Goal: Information Seeking & Learning: Learn about a topic

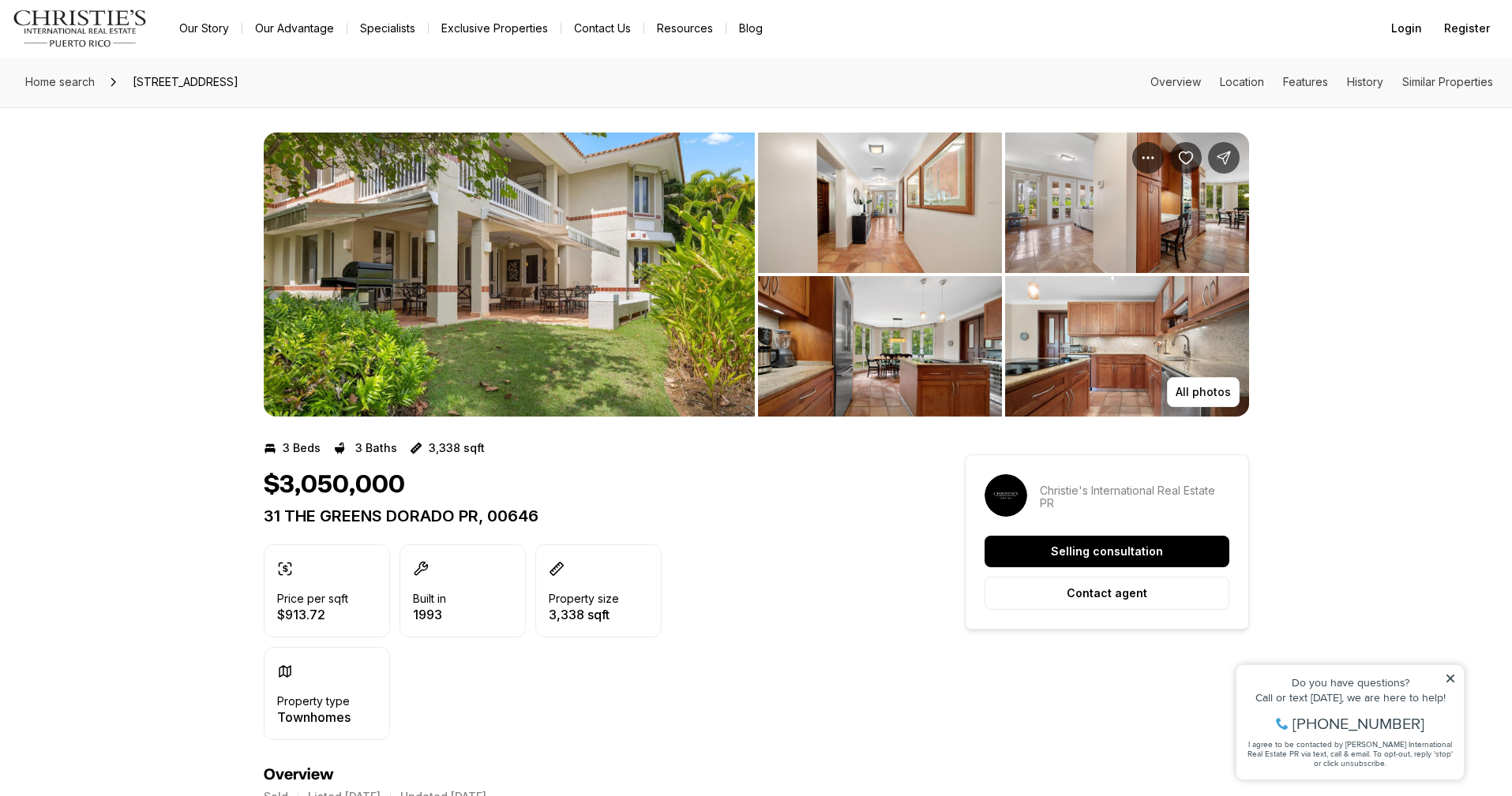
click at [540, 279] on img "View image gallery" at bounding box center [509, 275] width 491 height 284
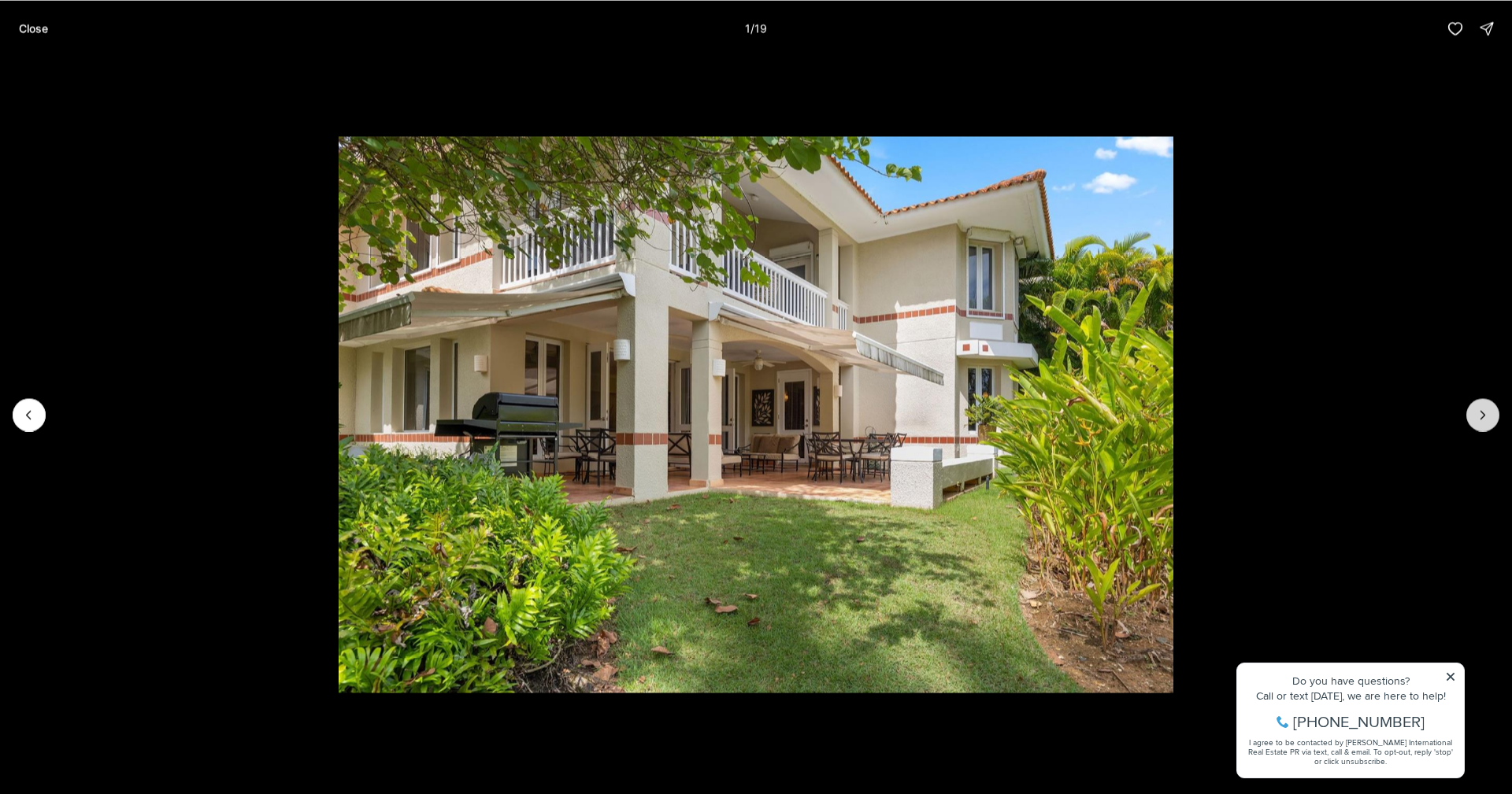
click at [1487, 418] on icon "Next slide" at bounding box center [1482, 414] width 16 height 16
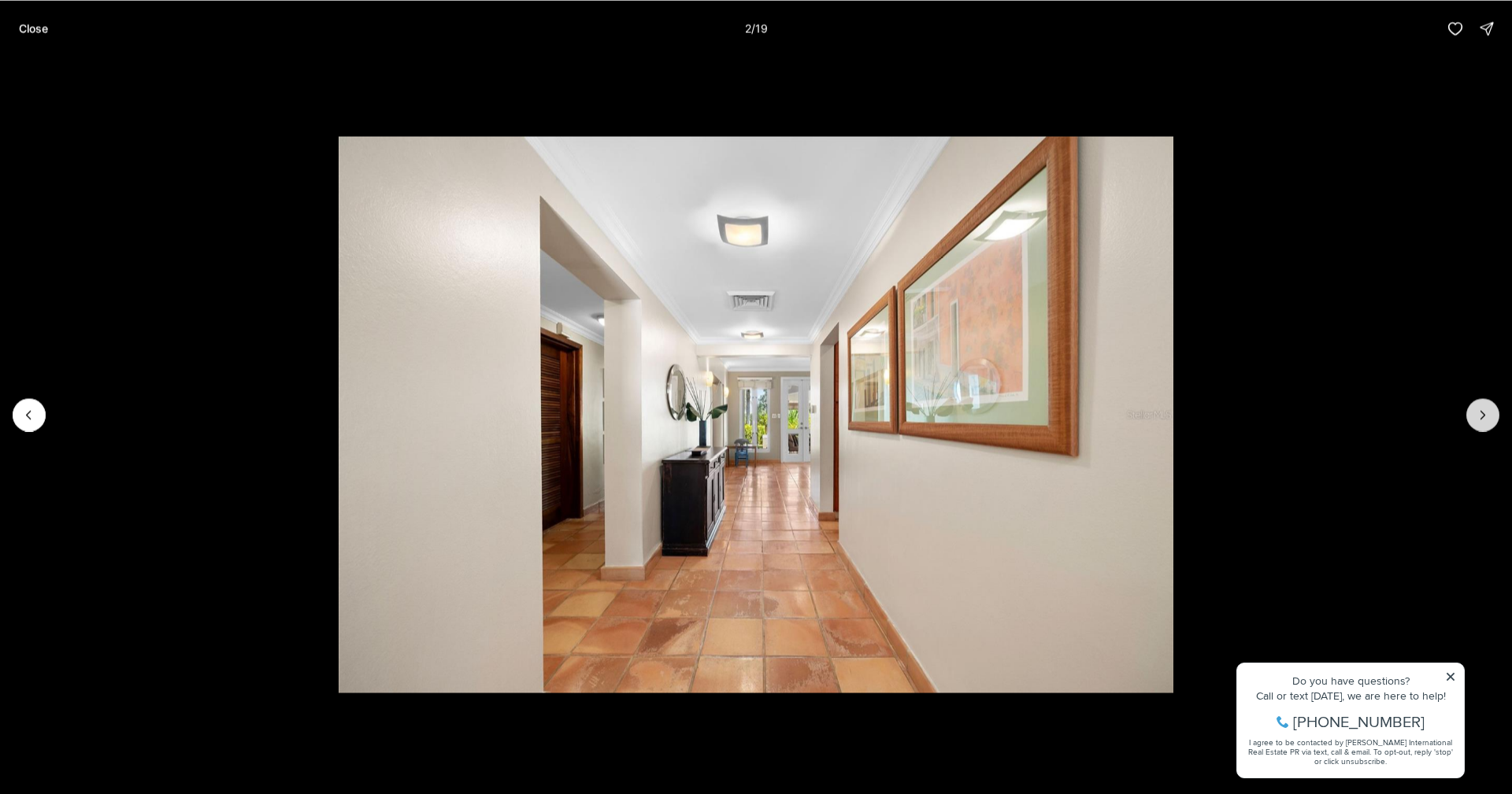
click at [1487, 418] on icon "Next slide" at bounding box center [1482, 414] width 16 height 16
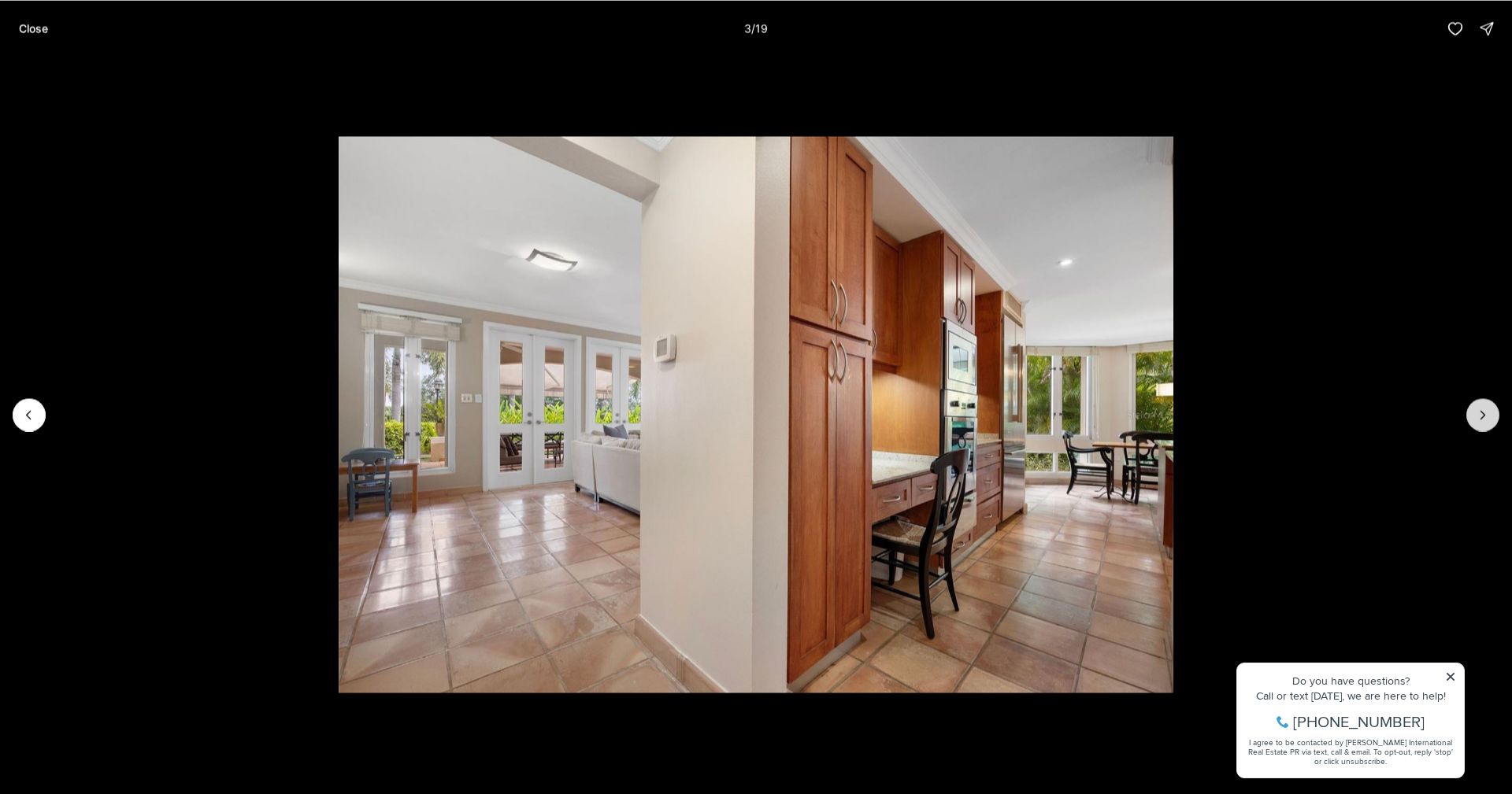
click at [1487, 418] on icon "Next slide" at bounding box center [1482, 414] width 16 height 16
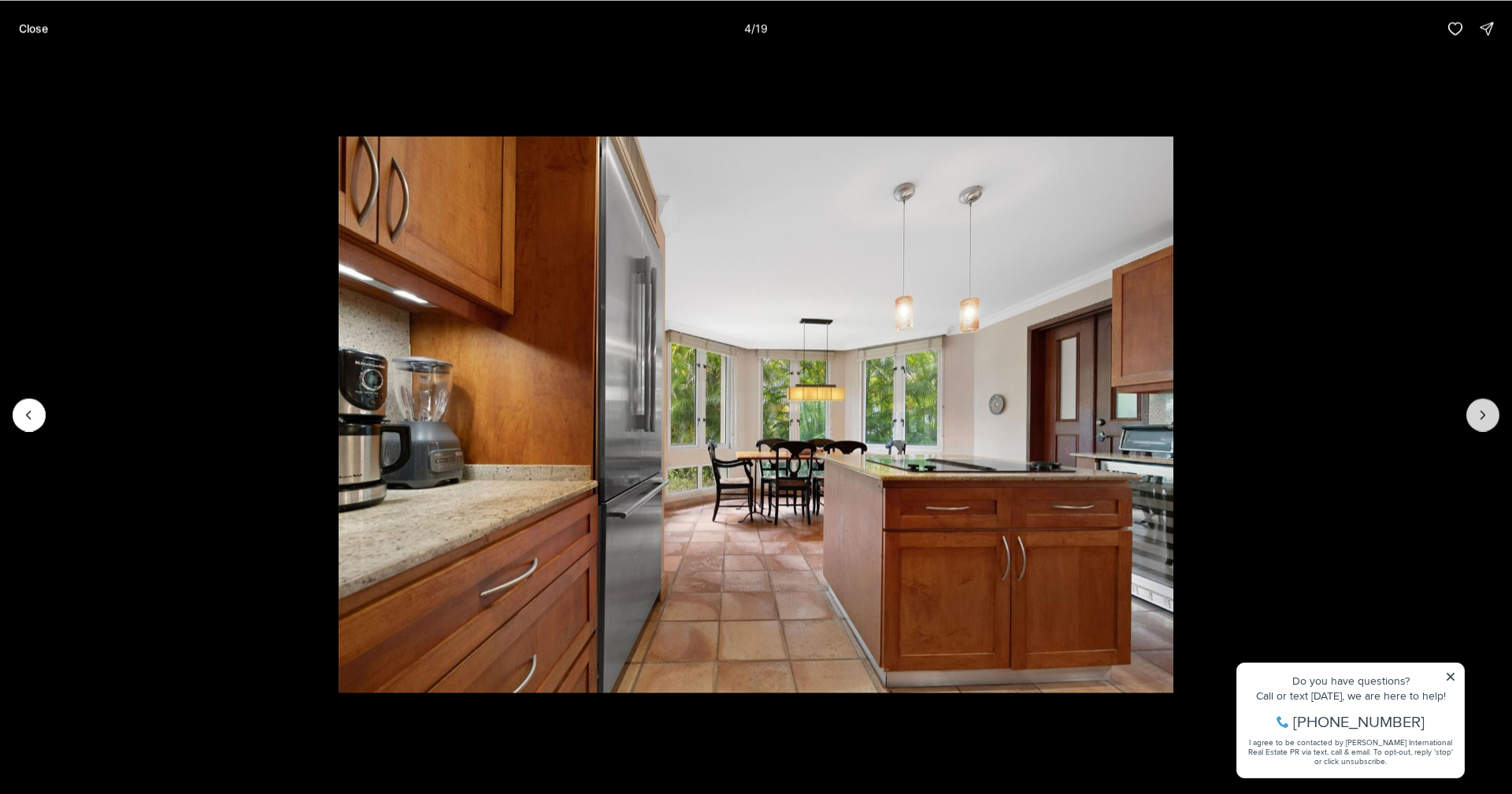
click at [1487, 418] on icon "Next slide" at bounding box center [1482, 414] width 16 height 16
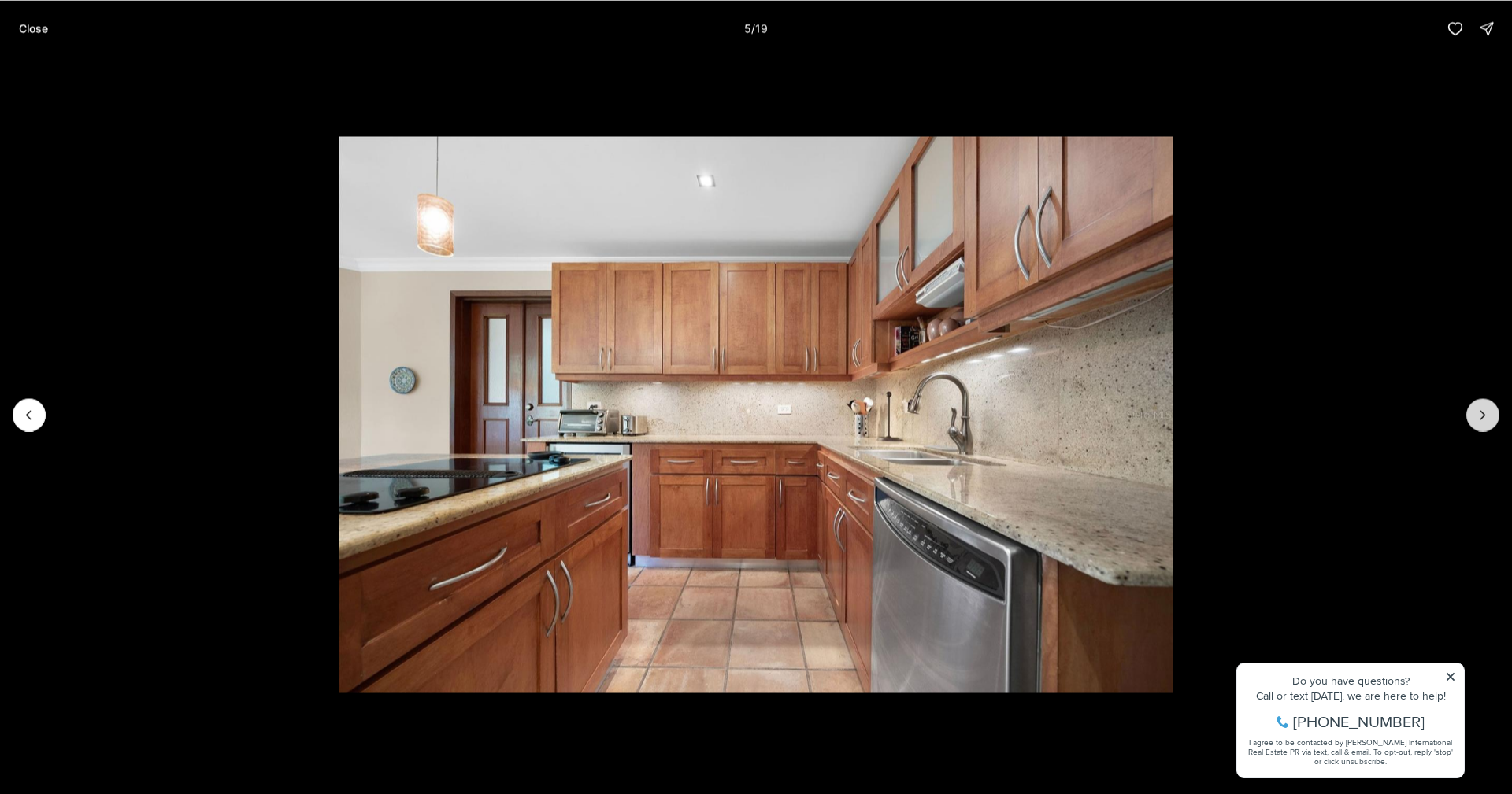
click at [1487, 418] on icon "Next slide" at bounding box center [1482, 414] width 16 height 16
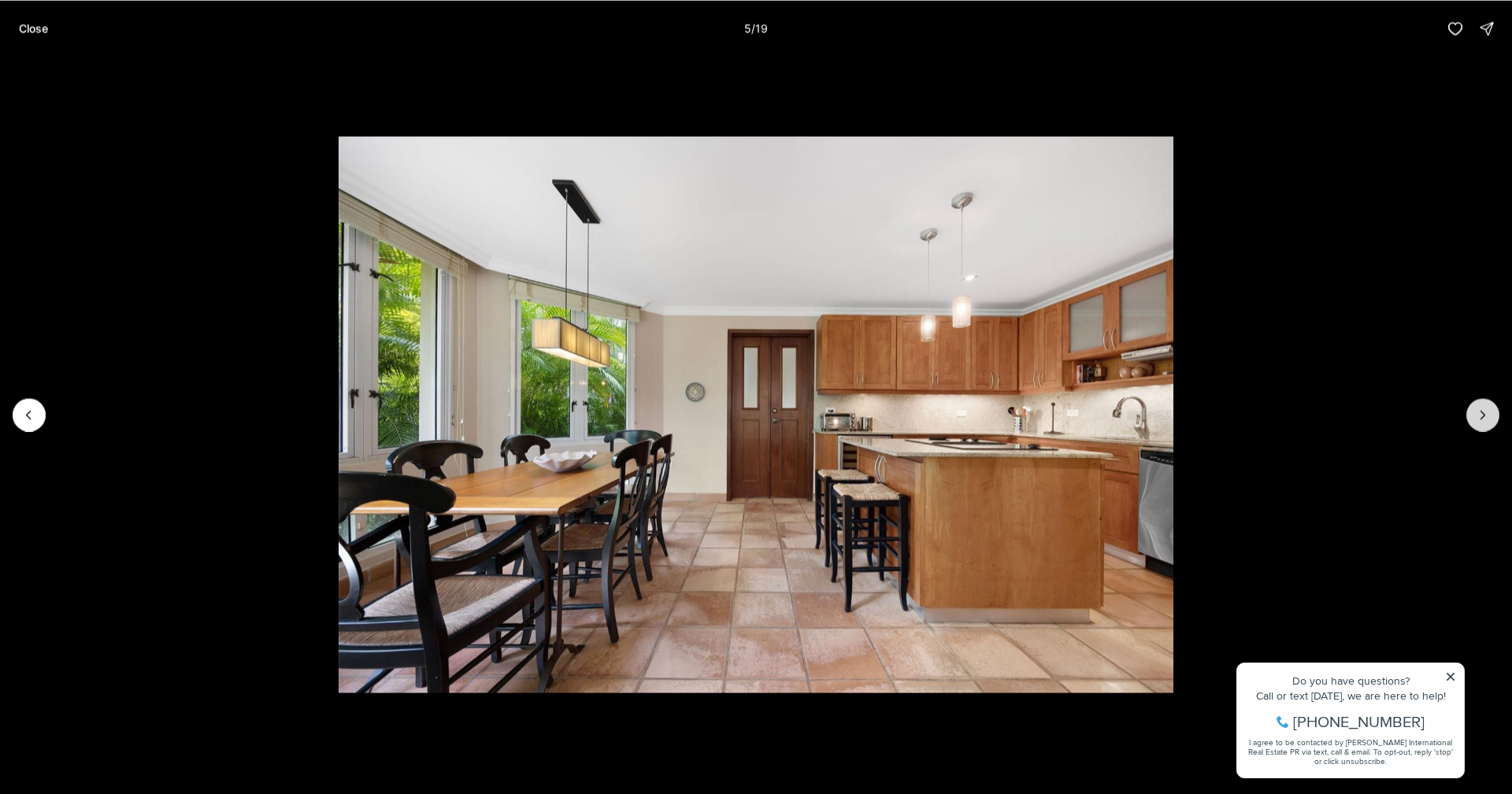
click at [1487, 418] on icon "Next slide" at bounding box center [1482, 414] width 16 height 16
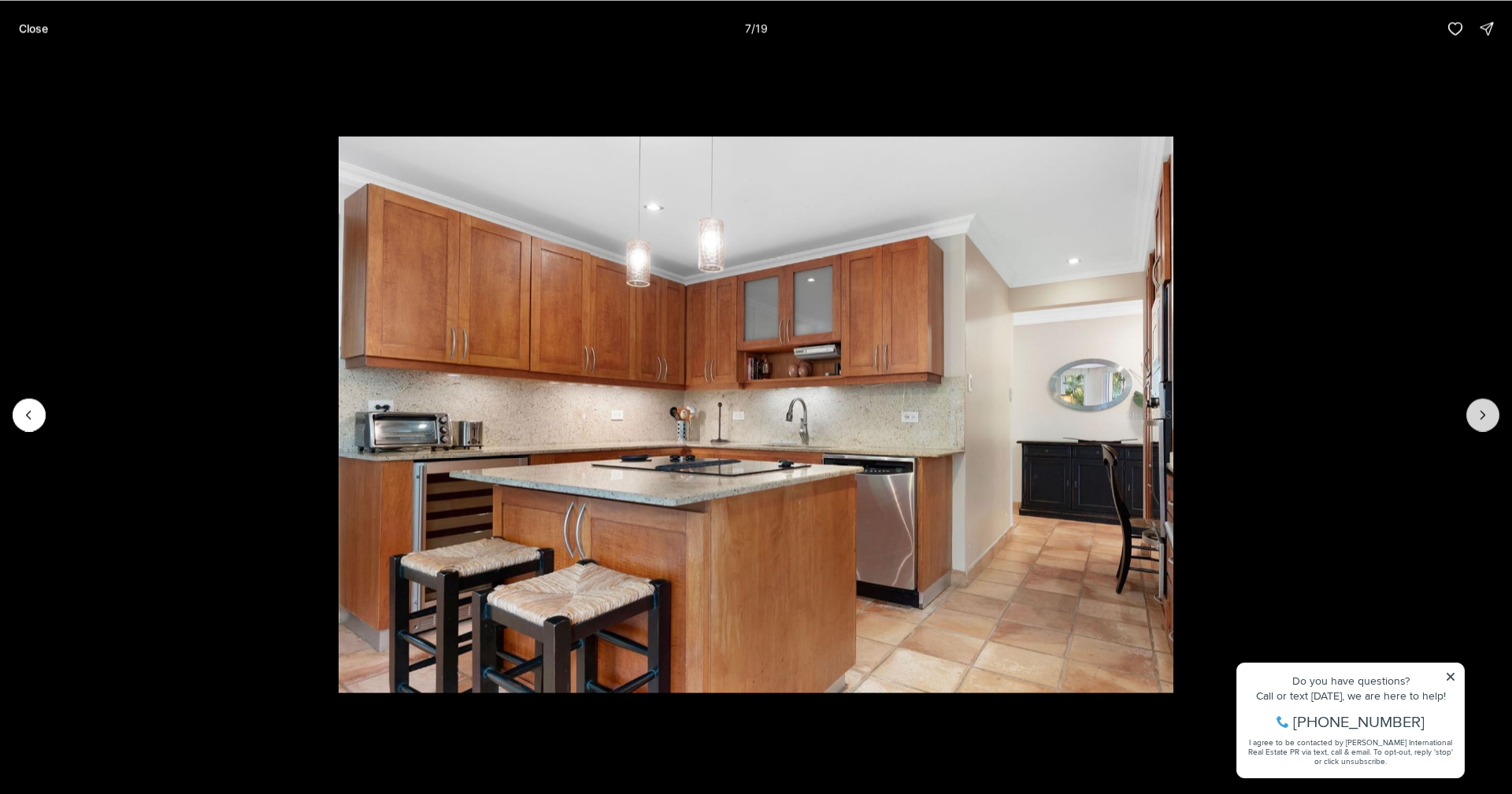
click at [1487, 418] on icon "Next slide" at bounding box center [1482, 414] width 16 height 16
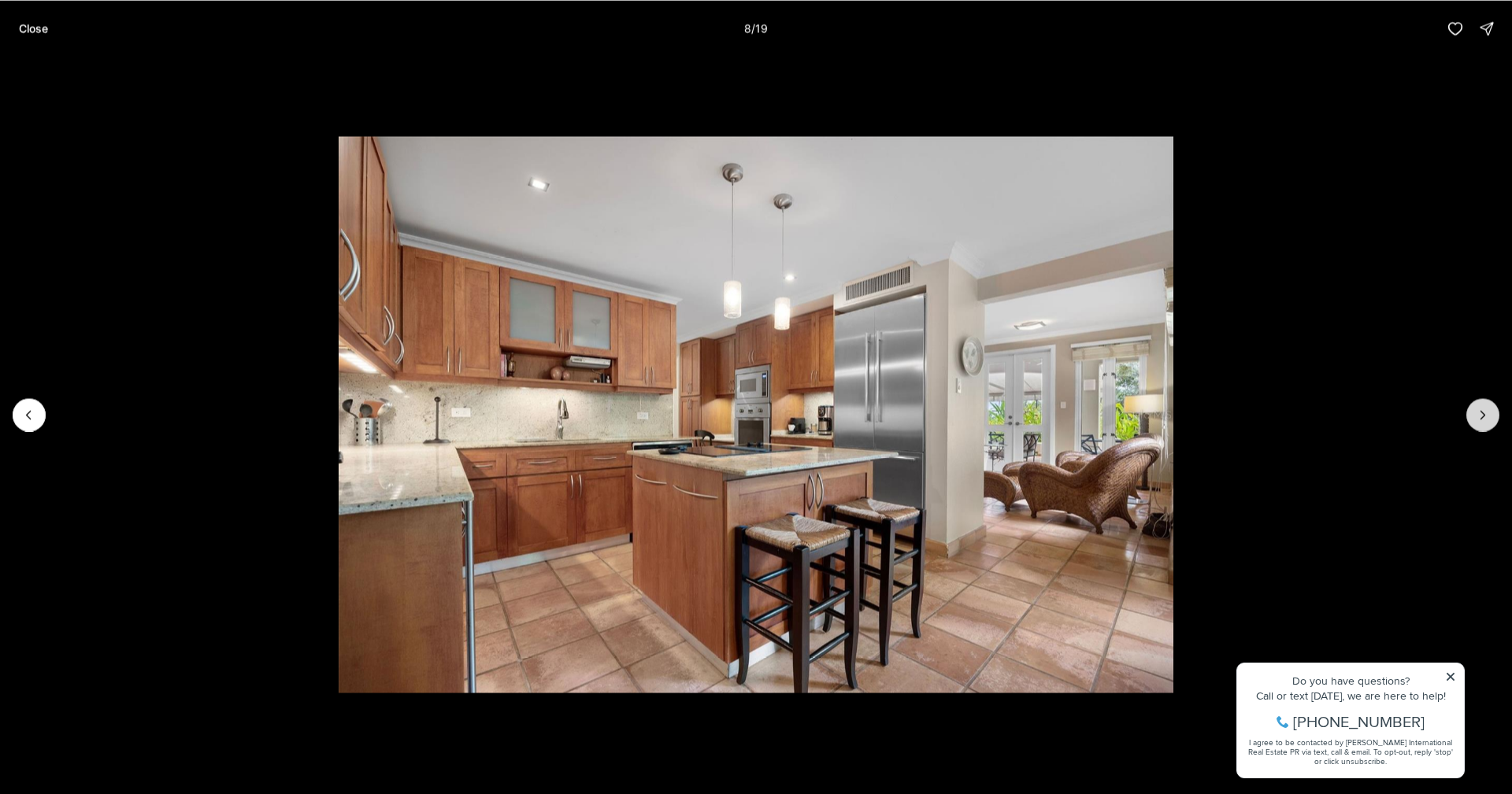
click at [1487, 418] on icon "Next slide" at bounding box center [1482, 414] width 16 height 16
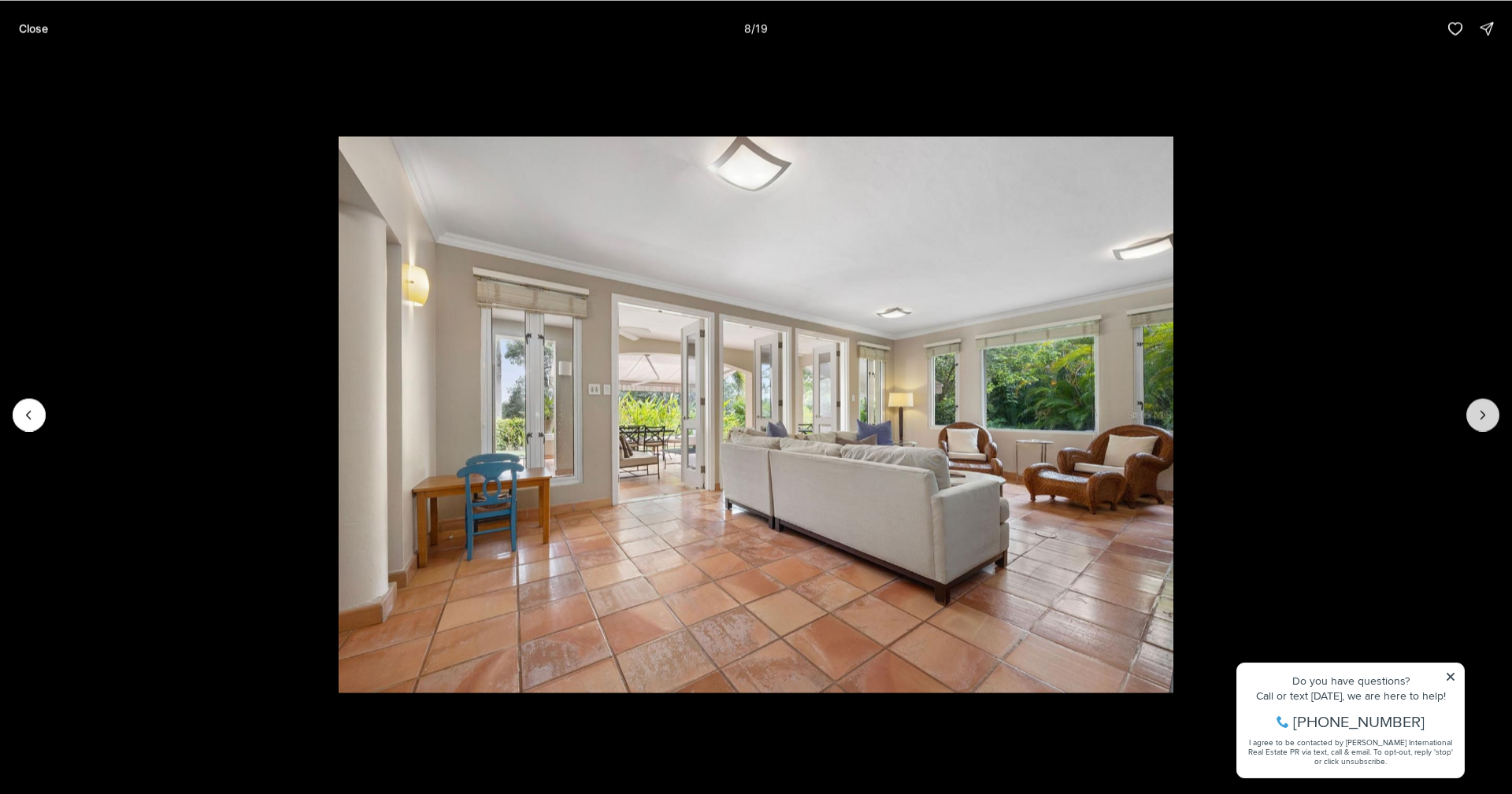
click at [1487, 418] on icon "Next slide" at bounding box center [1482, 414] width 16 height 16
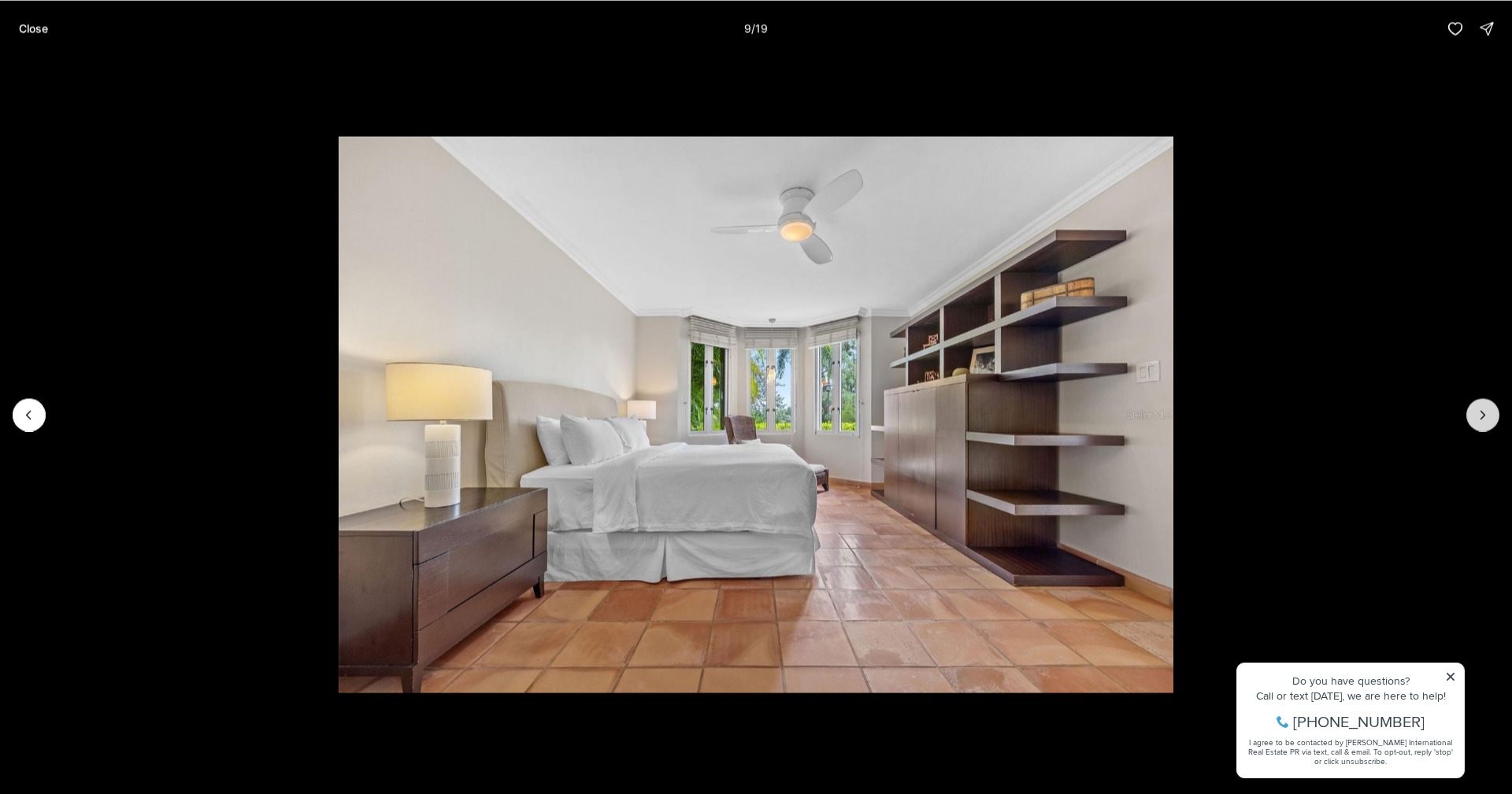
click at [1487, 418] on icon "Next slide" at bounding box center [1482, 414] width 16 height 16
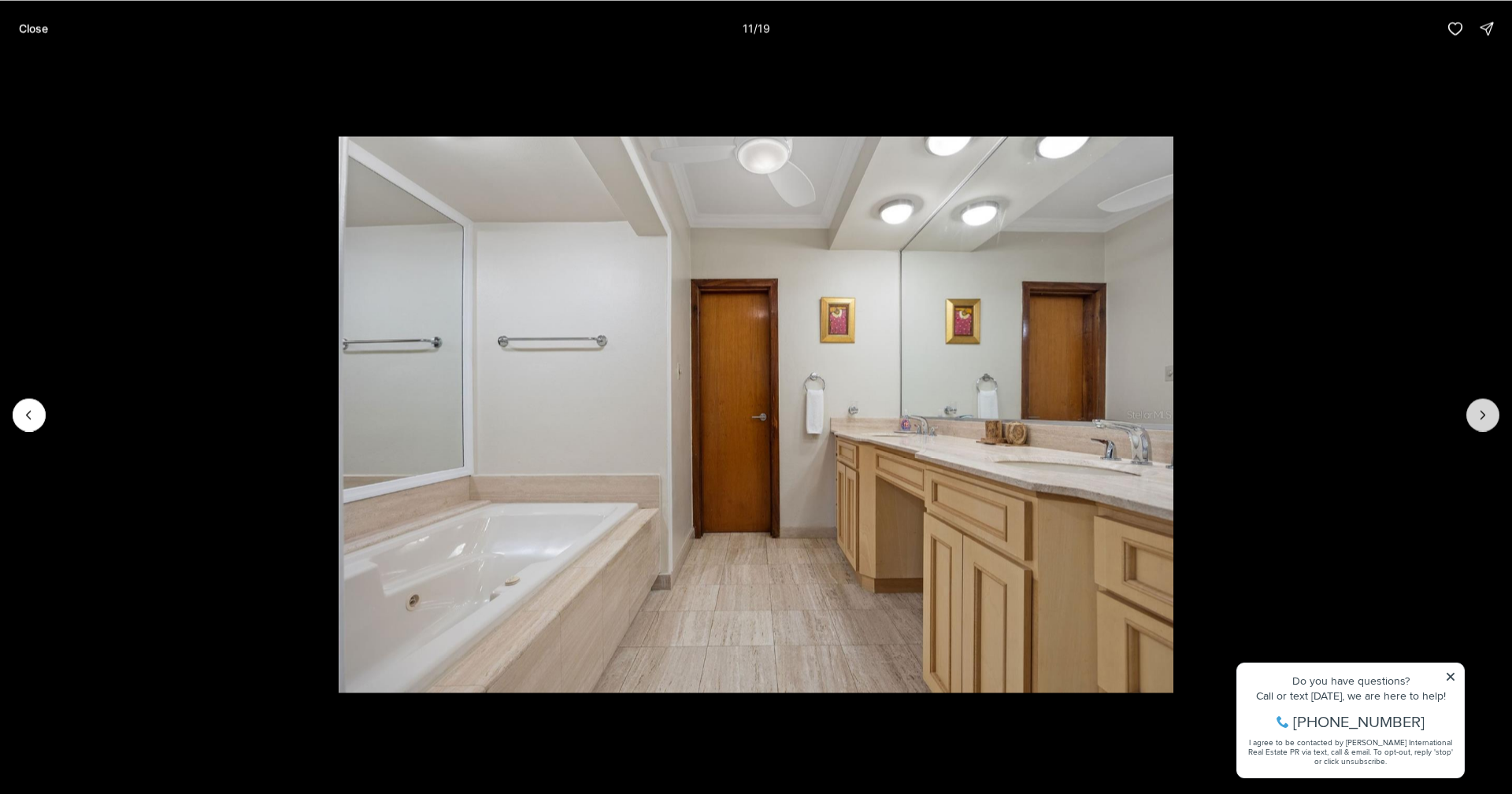
click at [1489, 417] on icon "Next slide" at bounding box center [1482, 414] width 16 height 16
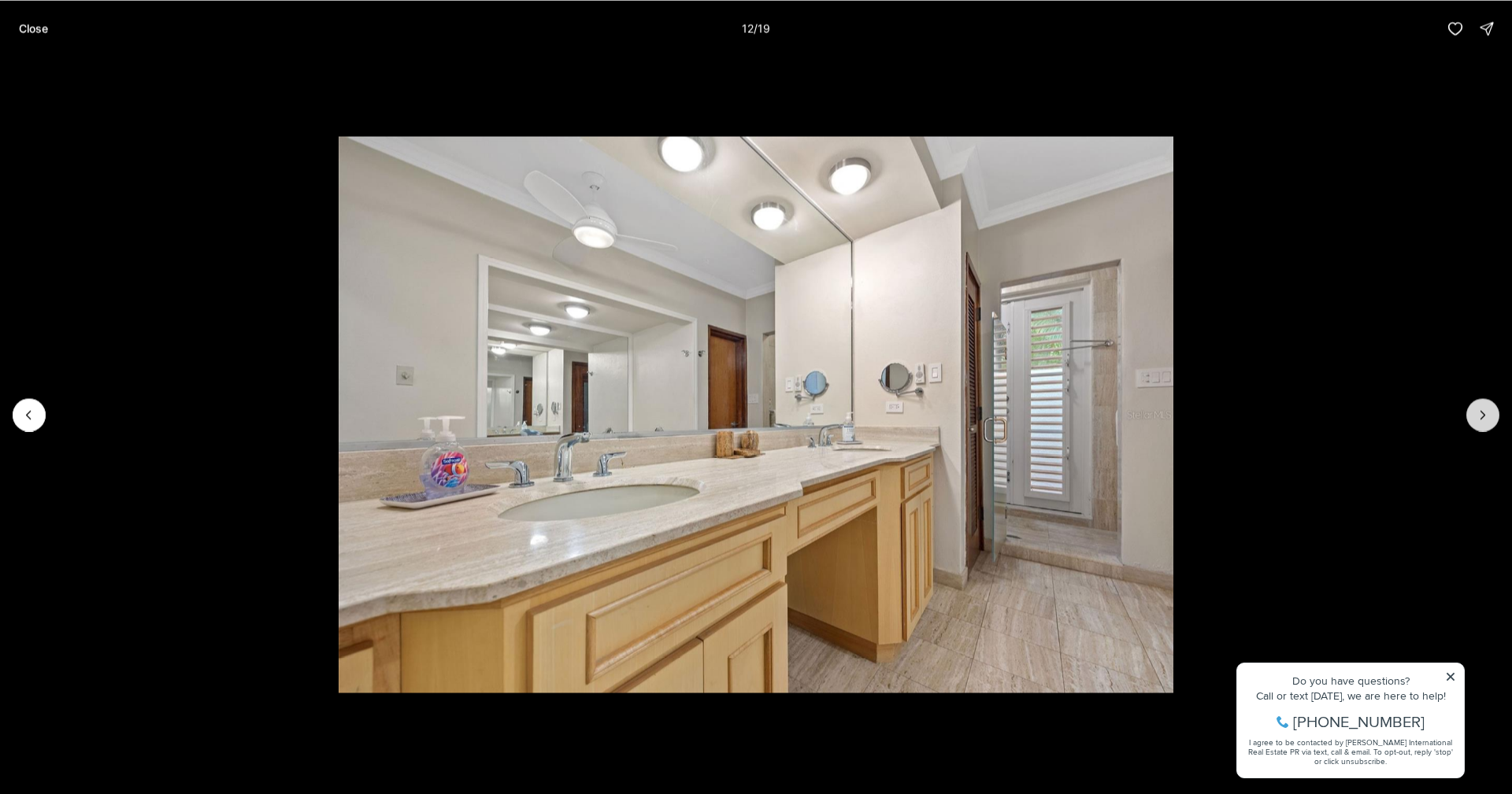
click at [1491, 424] on button "Next slide" at bounding box center [1483, 415] width 33 height 33
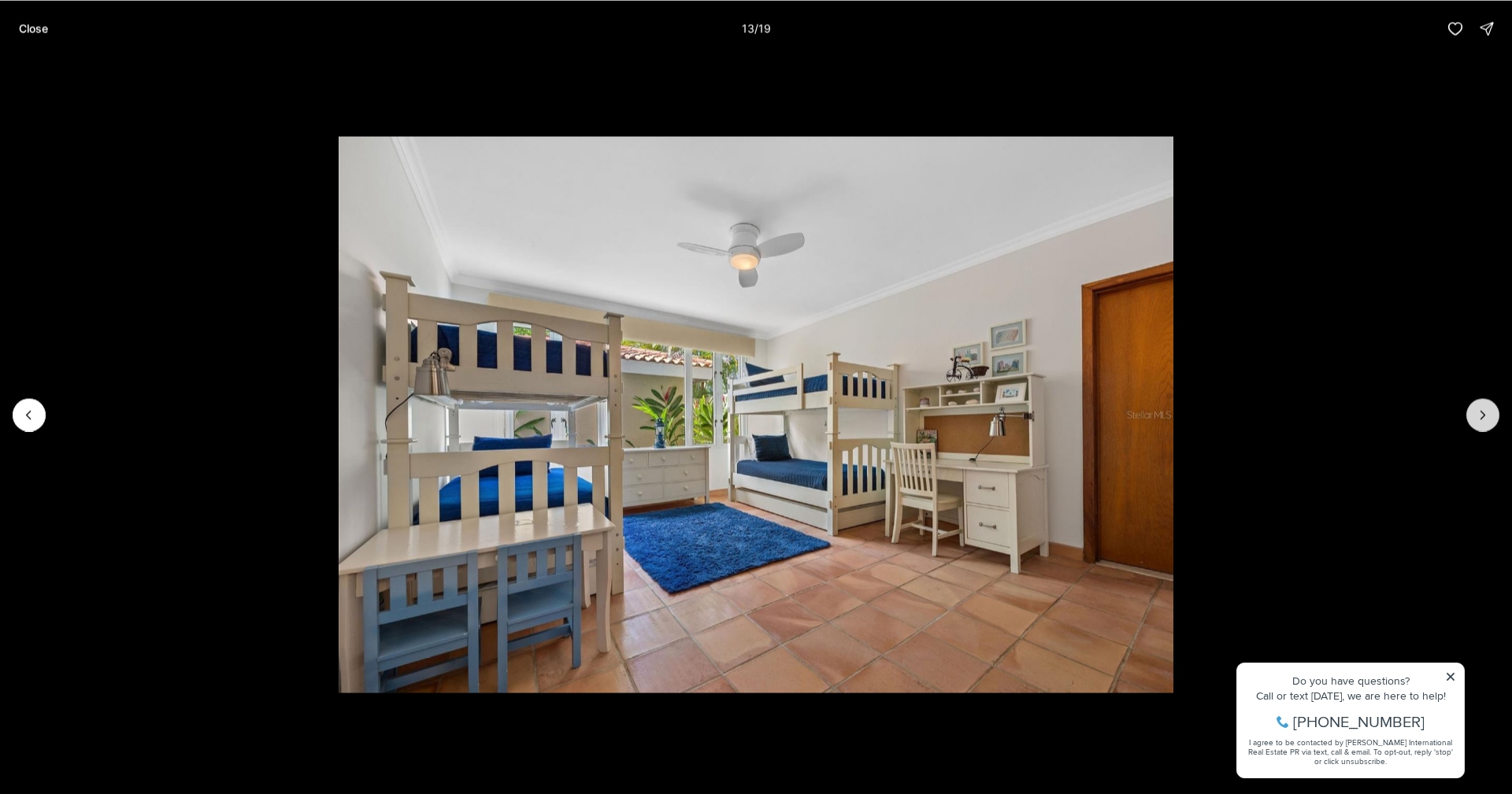
click at [1491, 424] on button "Next slide" at bounding box center [1483, 415] width 33 height 33
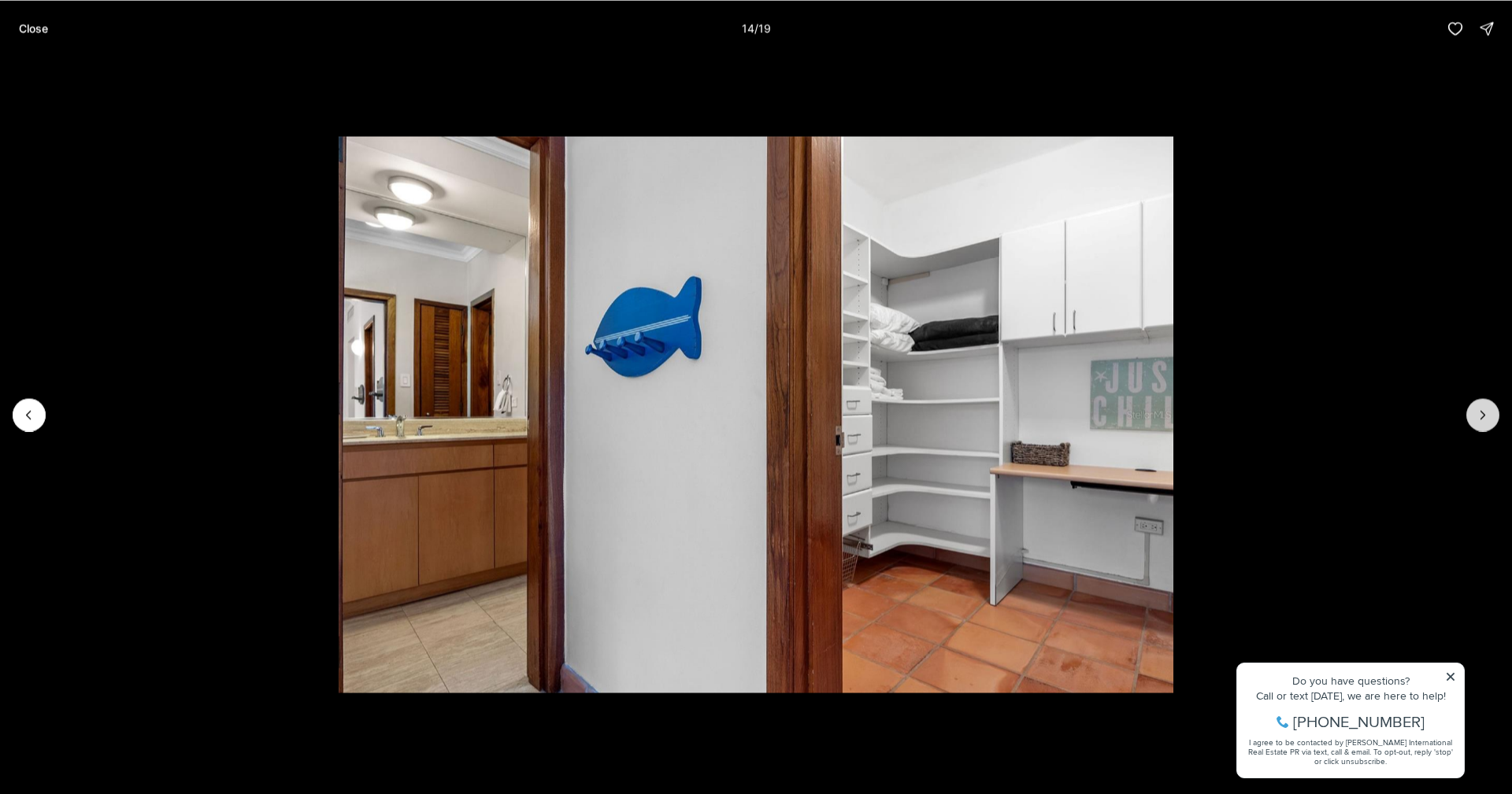
click at [1491, 424] on button "Next slide" at bounding box center [1483, 415] width 33 height 33
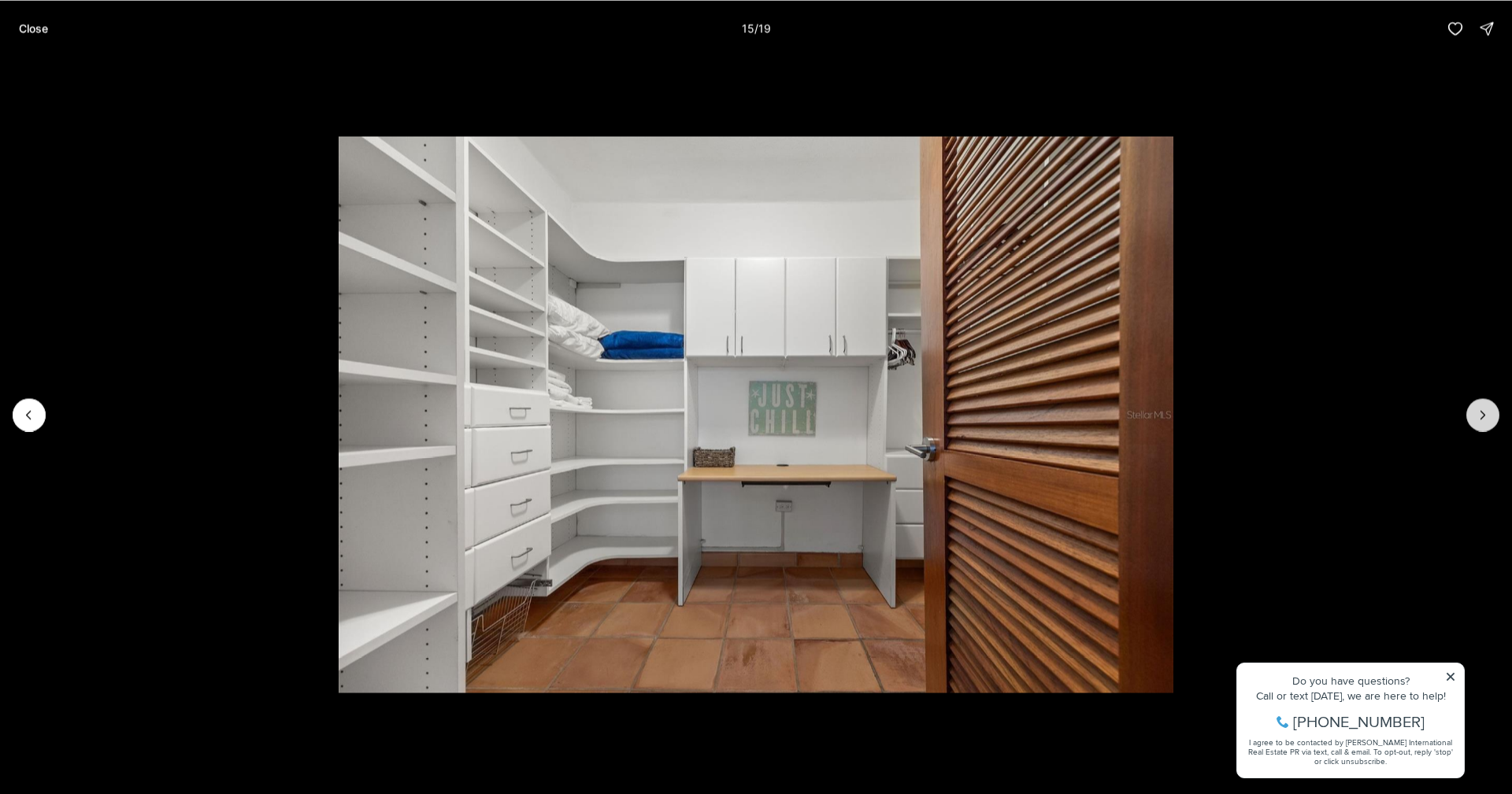
click at [1491, 424] on button "Next slide" at bounding box center [1483, 415] width 33 height 33
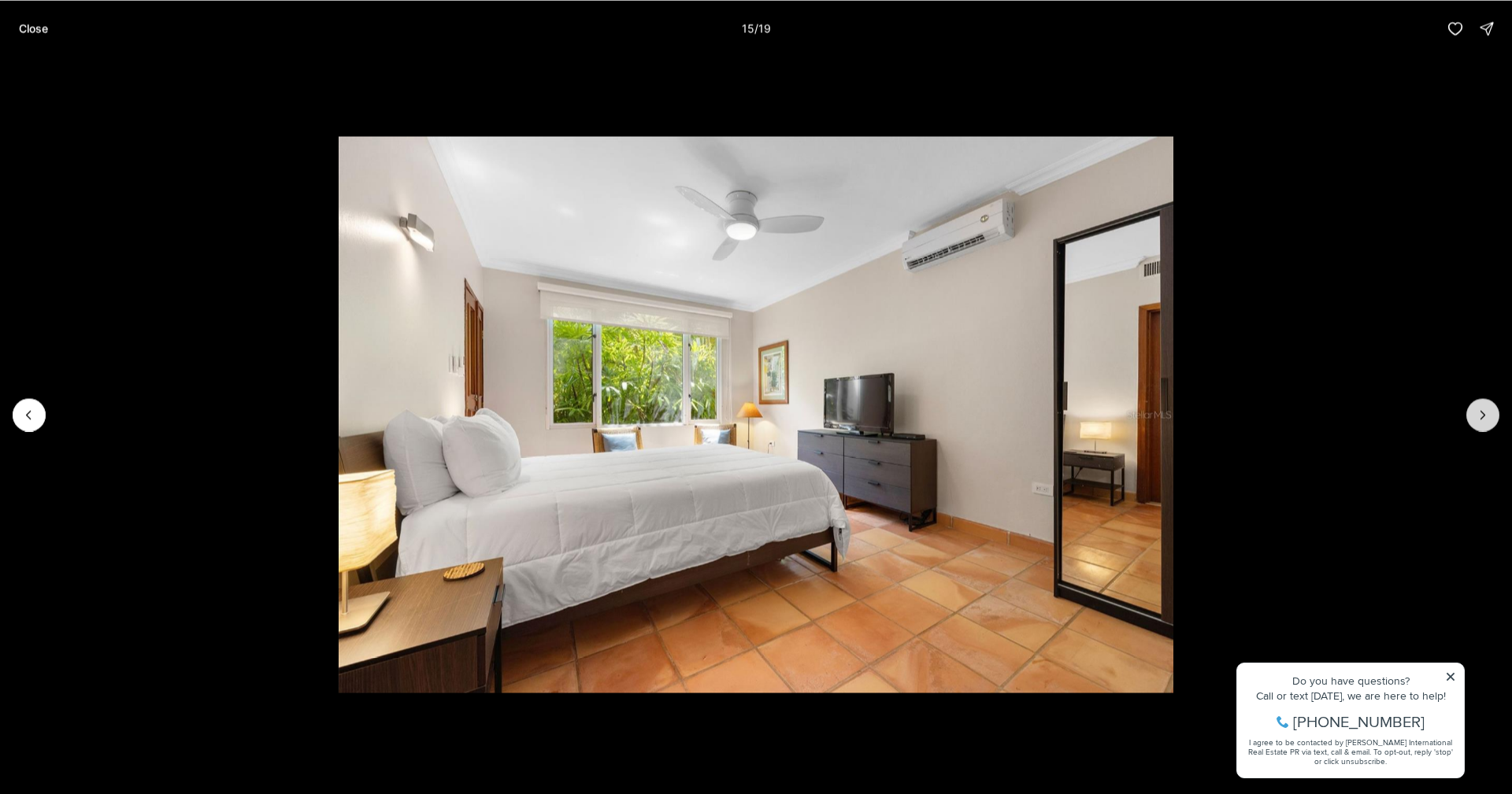
click at [1491, 424] on button "Next slide" at bounding box center [1483, 415] width 33 height 33
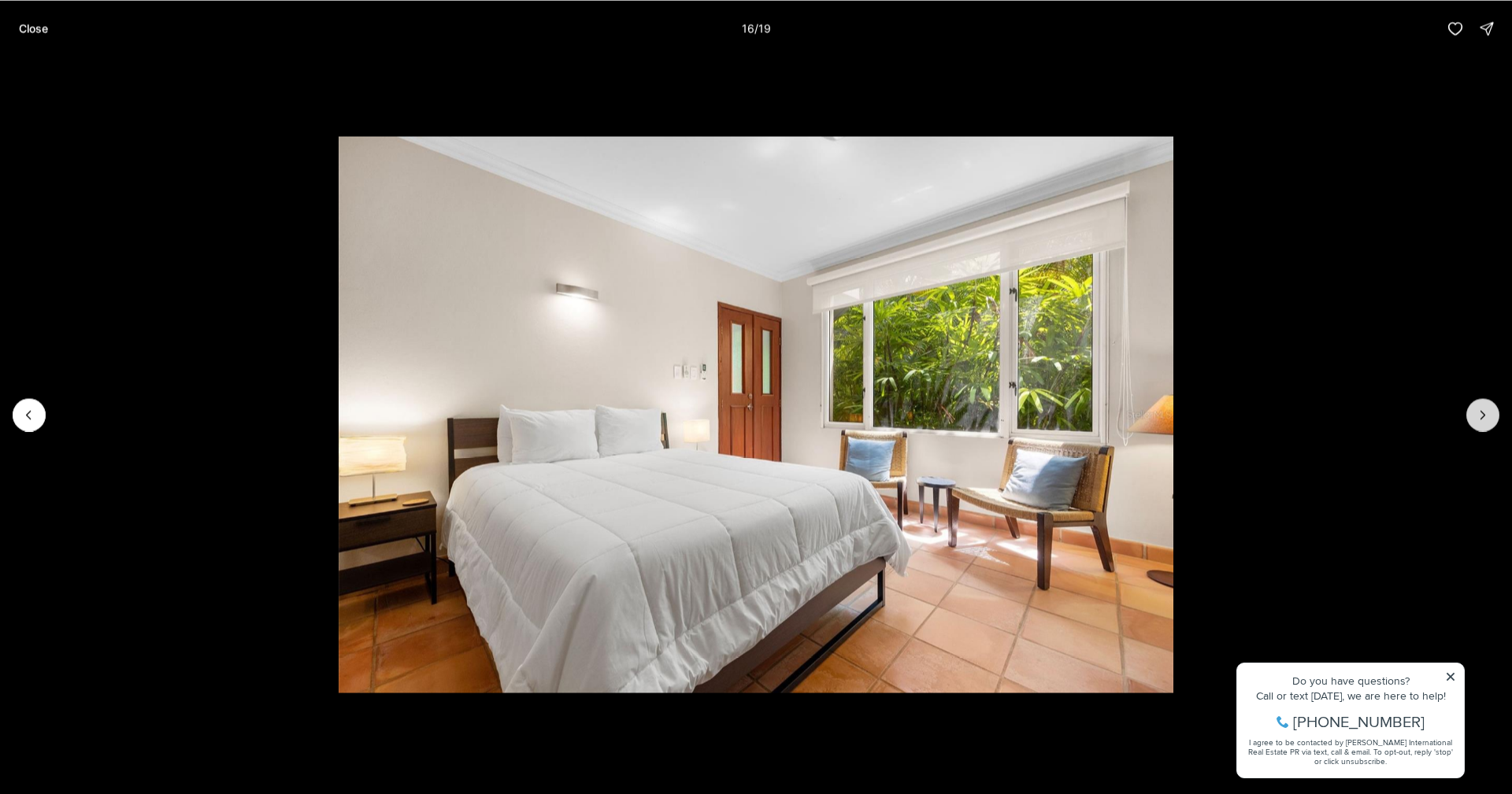
click at [1491, 424] on button "Next slide" at bounding box center [1483, 415] width 33 height 33
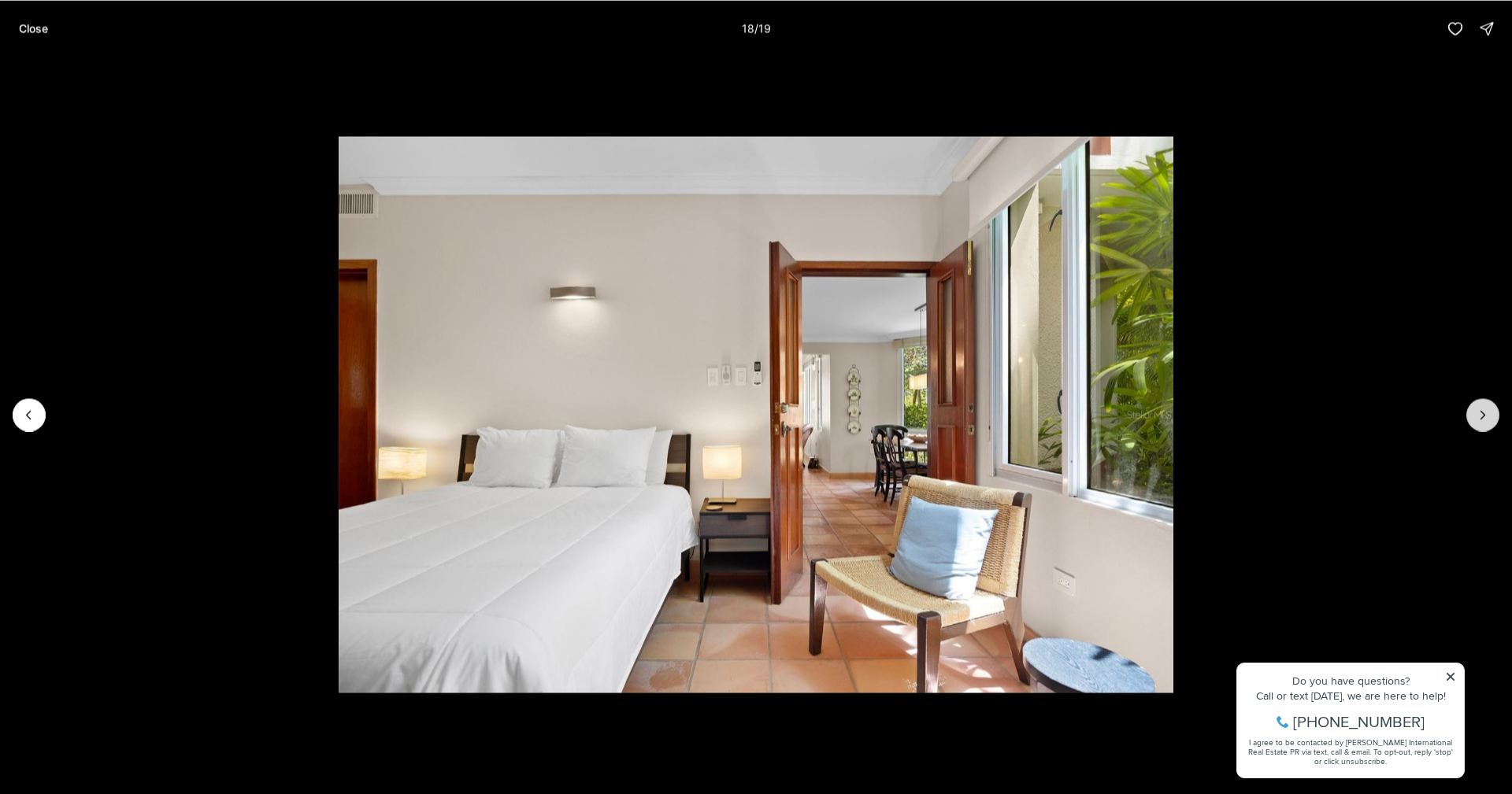
click at [1491, 424] on button "Next slide" at bounding box center [1483, 415] width 33 height 33
